Goal: Task Accomplishment & Management: Manage account settings

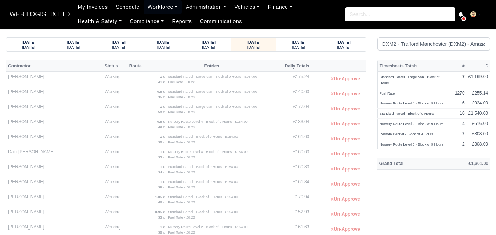
select select "1"
click at [292, 43] on strong "06/10/2025" at bounding box center [299, 42] width 14 height 4
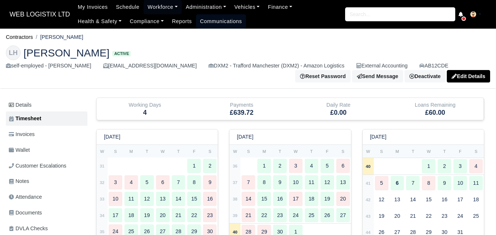
click at [196, 15] on link "Communications" at bounding box center [221, 21] width 50 height 14
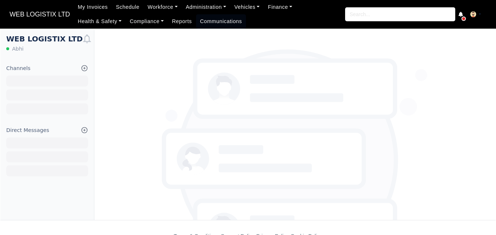
click at [153, 6] on link "Workforce" at bounding box center [163, 7] width 38 height 14
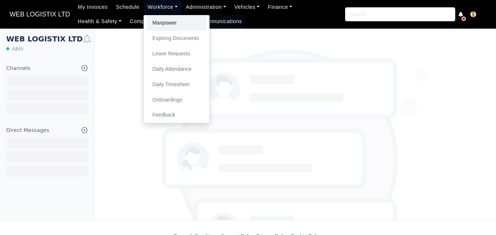
click at [169, 22] on link "Manpower" at bounding box center [176, 22] width 59 height 15
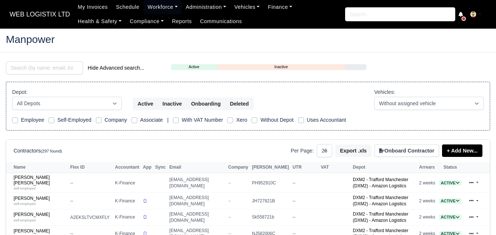
select select "25"
click at [54, 69] on input "search" at bounding box center [44, 67] width 77 height 13
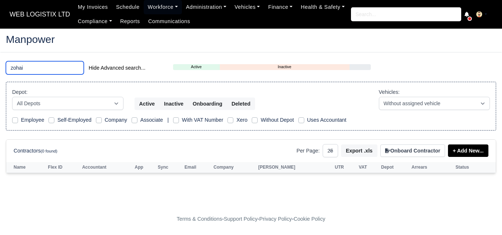
click at [54, 69] on input "zohai" at bounding box center [45, 67] width 78 height 13
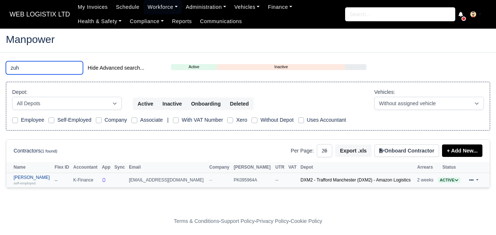
type input "zuh"
click at [32, 181] on div "self-employed" at bounding box center [32, 183] width 37 height 5
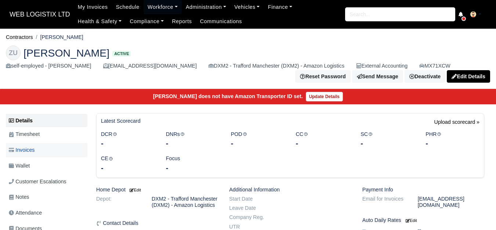
click at [47, 157] on link "Invoices" at bounding box center [47, 150] width 82 height 14
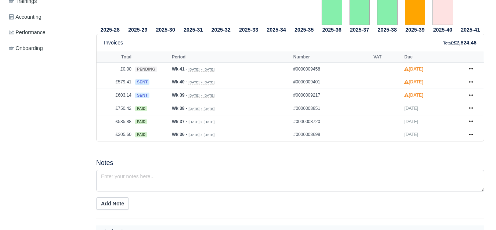
scroll to position [306, 0]
click at [474, 97] on link at bounding box center [471, 95] width 11 height 9
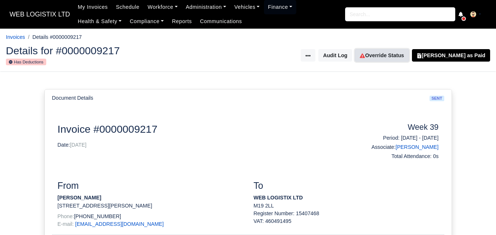
click at [403, 50] on link "Override Status" at bounding box center [382, 55] width 54 height 12
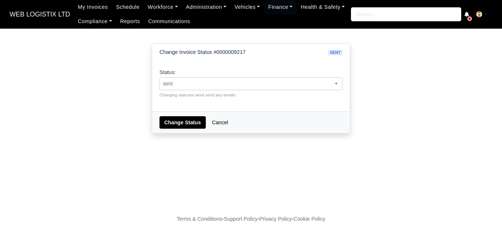
click at [235, 82] on span "sent" at bounding box center [251, 83] width 182 height 9
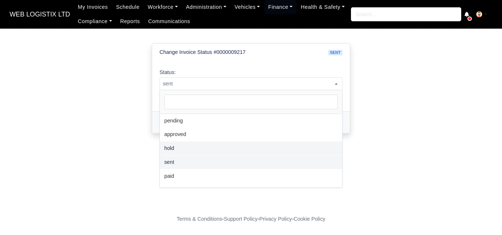
select select "hold"
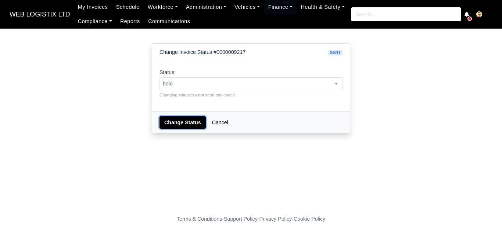
click at [176, 118] on button "Change Status" at bounding box center [182, 122] width 46 height 12
